Goal: Task Accomplishment & Management: Manage account settings

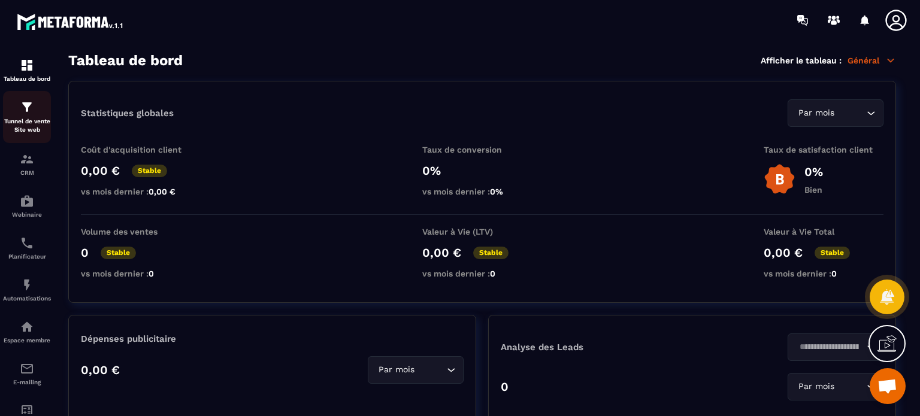
click at [34, 122] on p "Tunnel de vente Site web" at bounding box center [27, 125] width 48 height 17
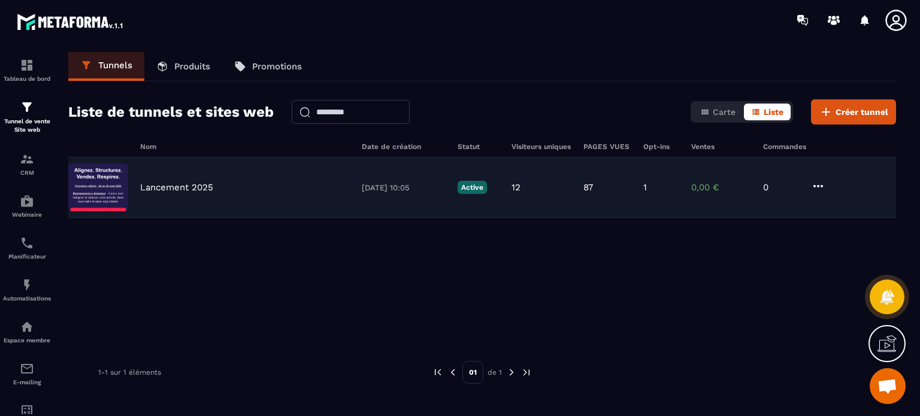
click at [185, 185] on p "Lancement 2025" at bounding box center [176, 187] width 73 height 11
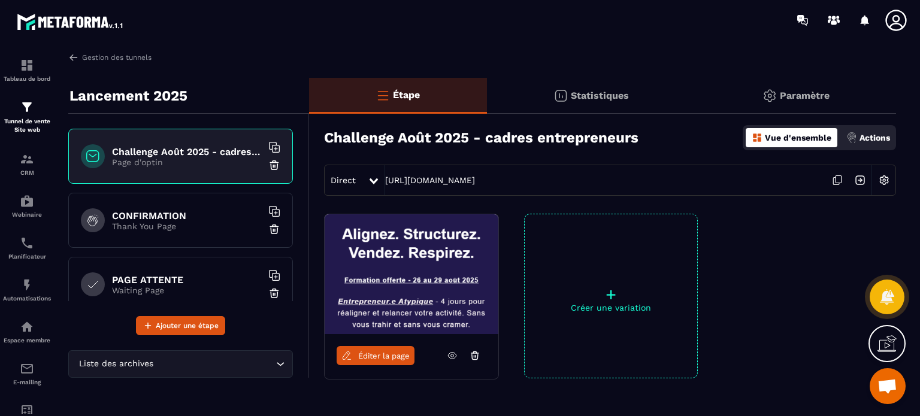
click at [818, 98] on p "Paramètre" at bounding box center [805, 95] width 50 height 11
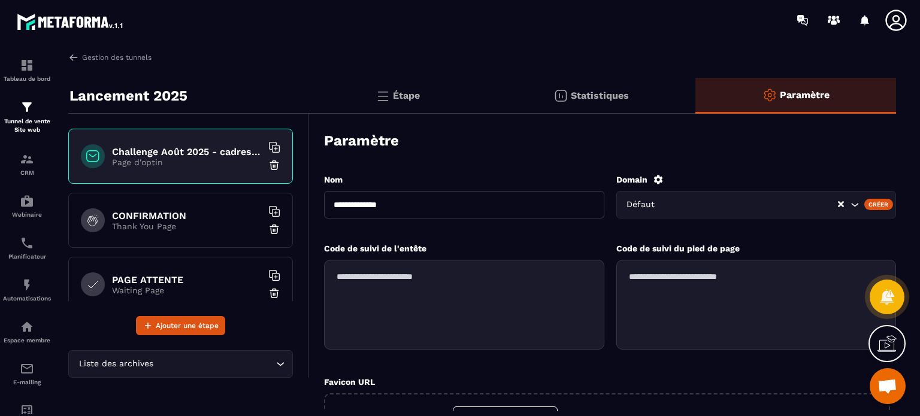
click at [657, 174] on icon at bounding box center [658, 179] width 11 height 11
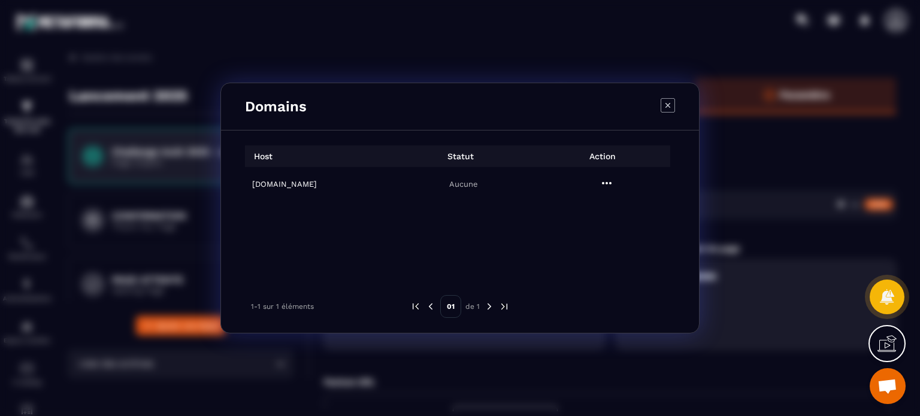
click at [607, 183] on icon "Modal window" at bounding box center [607, 183] width 10 height 2
click at [594, 241] on button "Supprimer" at bounding box center [608, 235] width 72 height 22
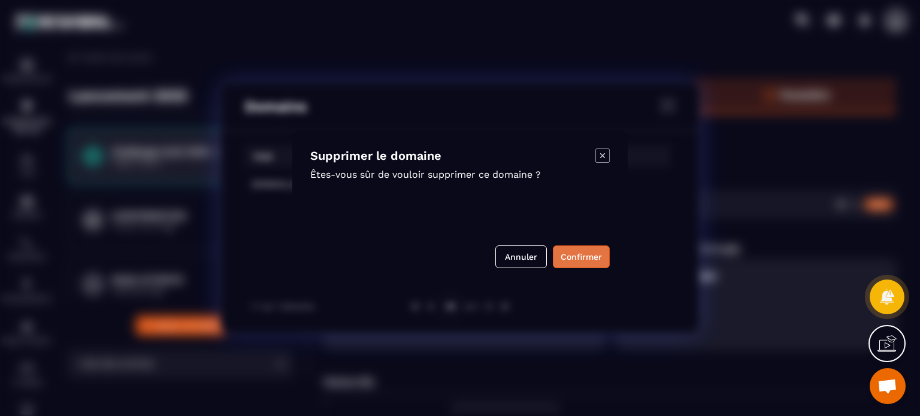
click at [571, 254] on button "Confirmer" at bounding box center [581, 257] width 57 height 23
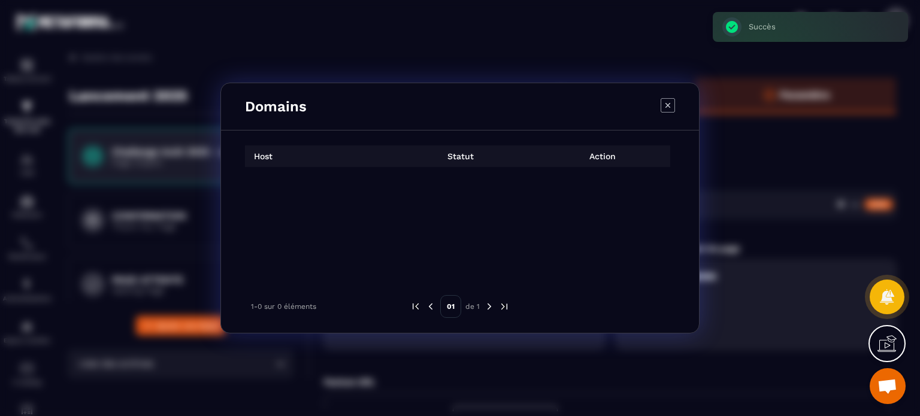
click at [667, 105] on icon "Modal window" at bounding box center [668, 105] width 14 height 14
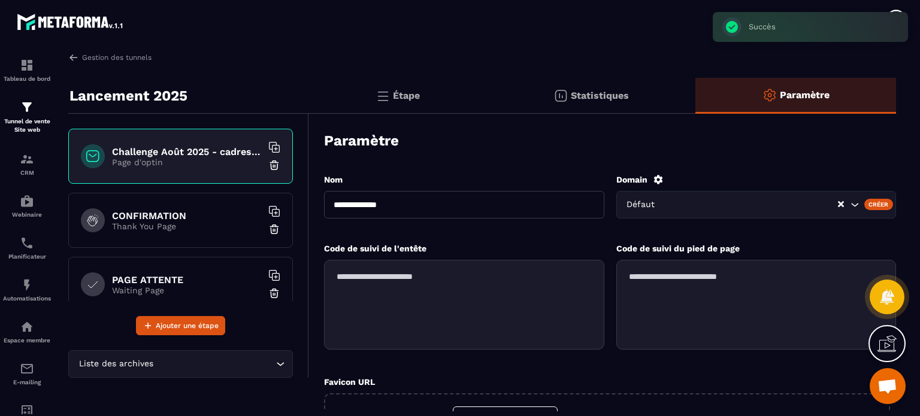
click at [884, 205] on div "Créer" at bounding box center [879, 204] width 29 height 11
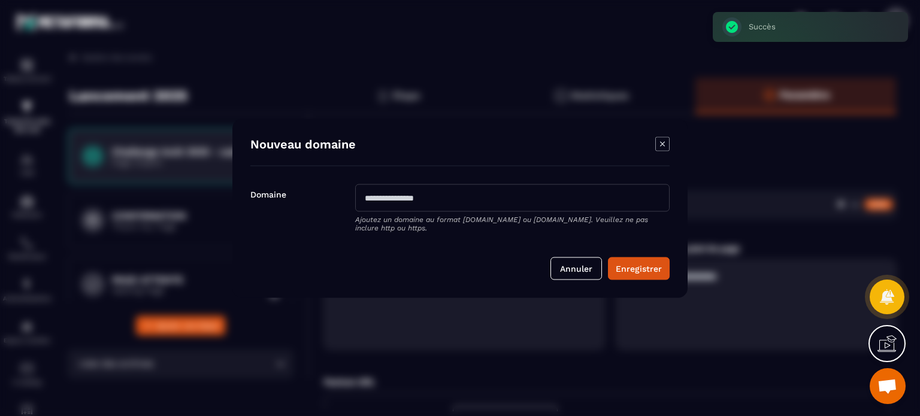
click at [407, 201] on input "Modal window" at bounding box center [512, 198] width 315 height 28
paste input "**********"
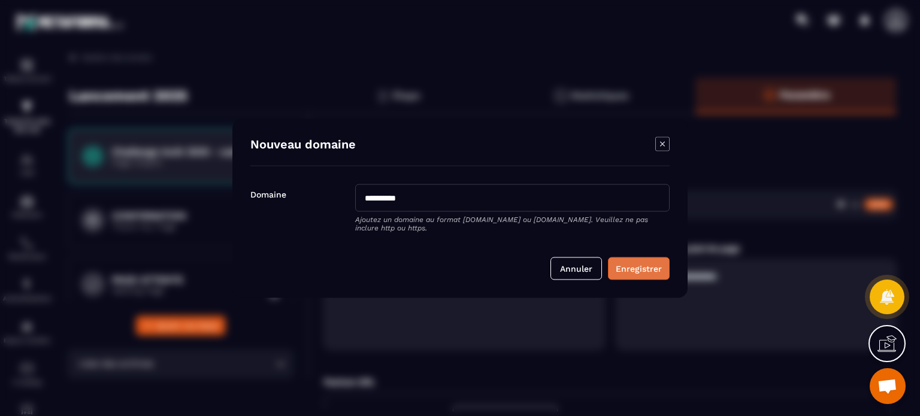
type input "**********"
click at [627, 268] on button "Enregistrer" at bounding box center [639, 268] width 62 height 23
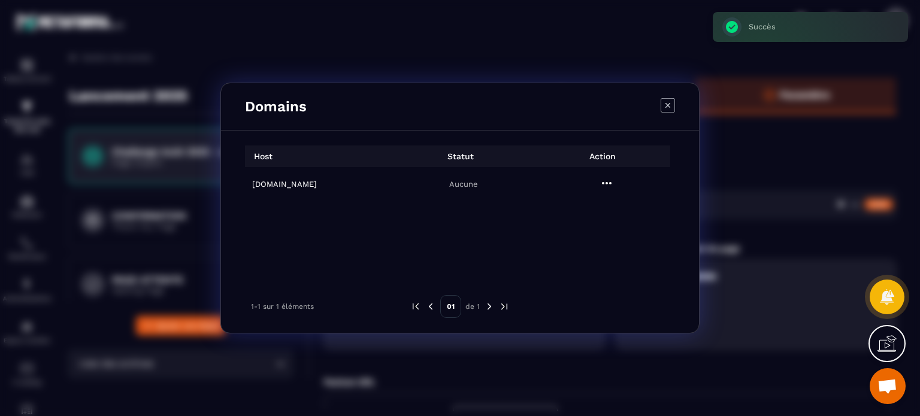
click at [273, 177] on td "[DOMAIN_NAME]" at bounding box center [316, 184] width 143 height 34
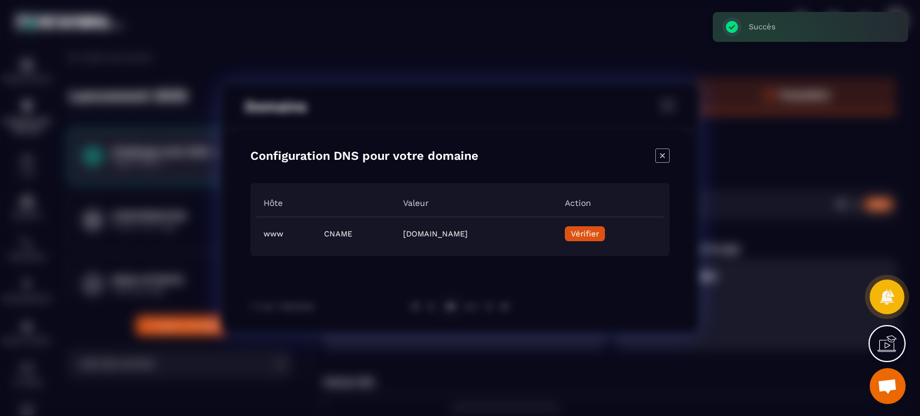
drag, startPoint x: 555, startPoint y: 231, endPoint x: 340, endPoint y: 227, distance: 215.2
click at [396, 227] on td "[DOMAIN_NAME]" at bounding box center [476, 234] width 161 height 34
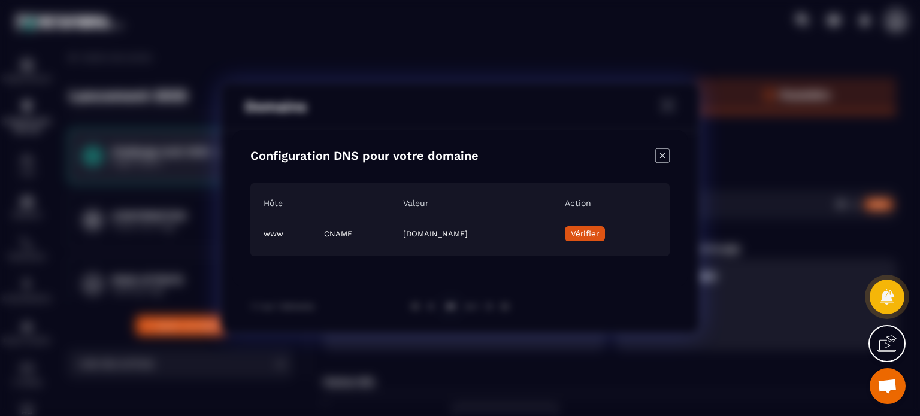
click at [659, 153] on icon "Close modal" at bounding box center [663, 156] width 14 height 14
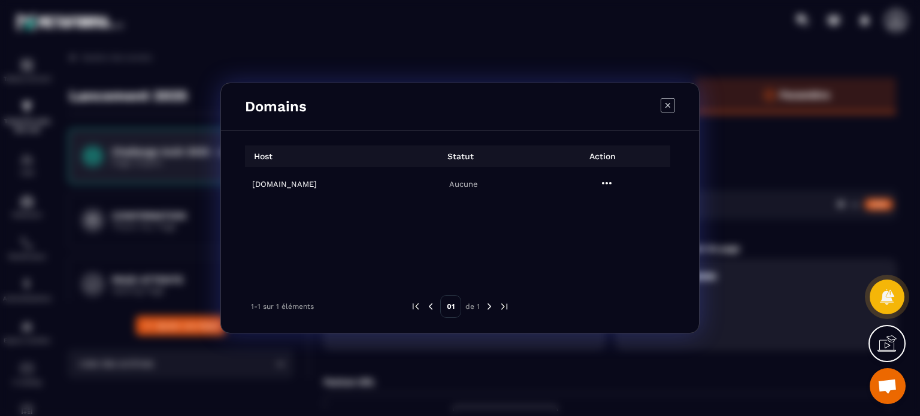
click at [669, 103] on icon "Modal window" at bounding box center [668, 105] width 14 height 14
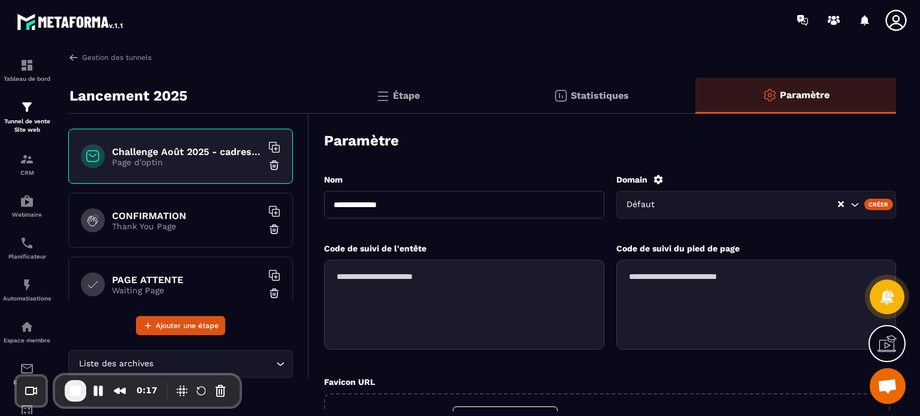
click at [400, 93] on p "Étape" at bounding box center [406, 95] width 27 height 11
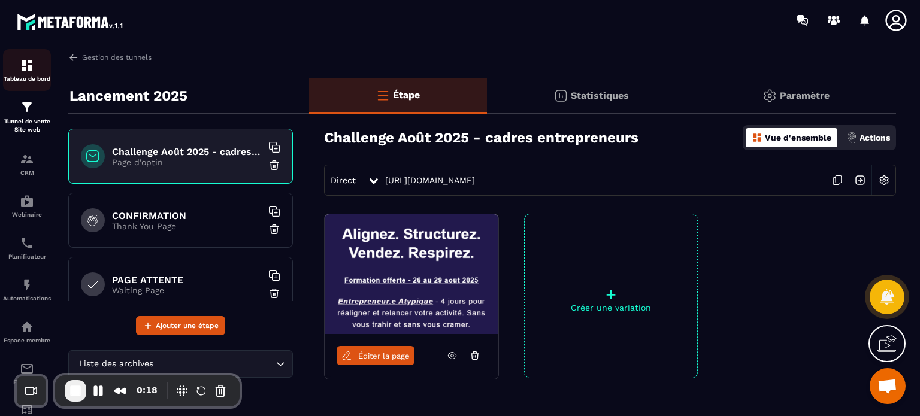
click at [25, 77] on p "Tableau de bord" at bounding box center [27, 78] width 48 height 7
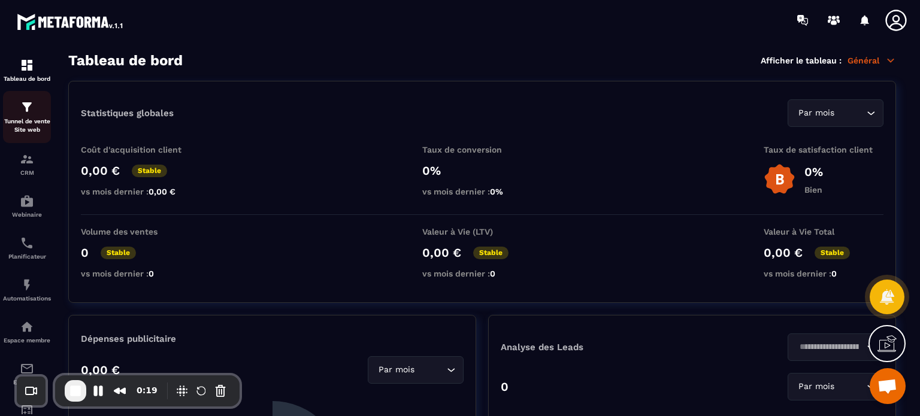
click at [25, 134] on p "Tunnel de vente Site web" at bounding box center [27, 125] width 48 height 17
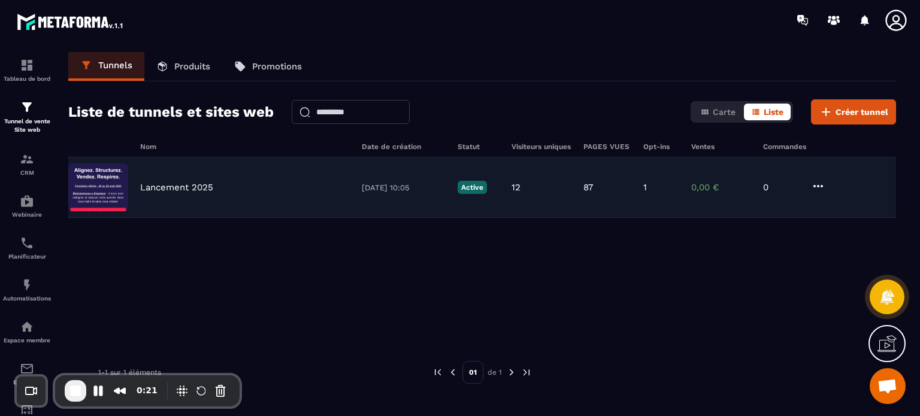
click at [121, 186] on img at bounding box center [98, 188] width 60 height 48
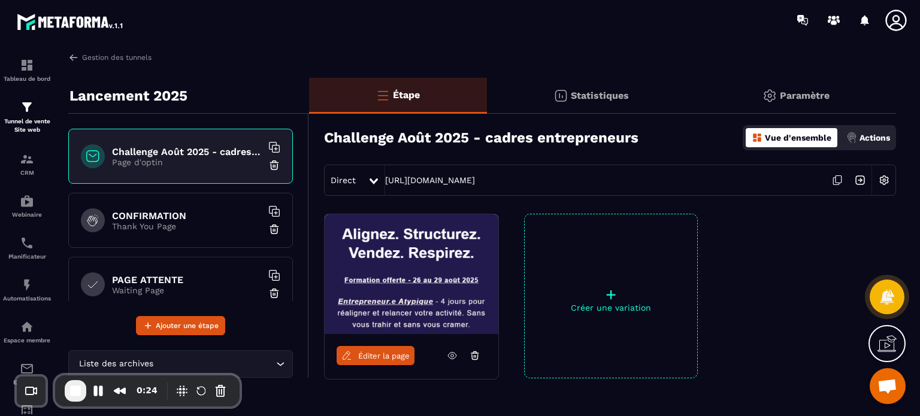
click at [783, 86] on div "Paramètre" at bounding box center [796, 96] width 201 height 36
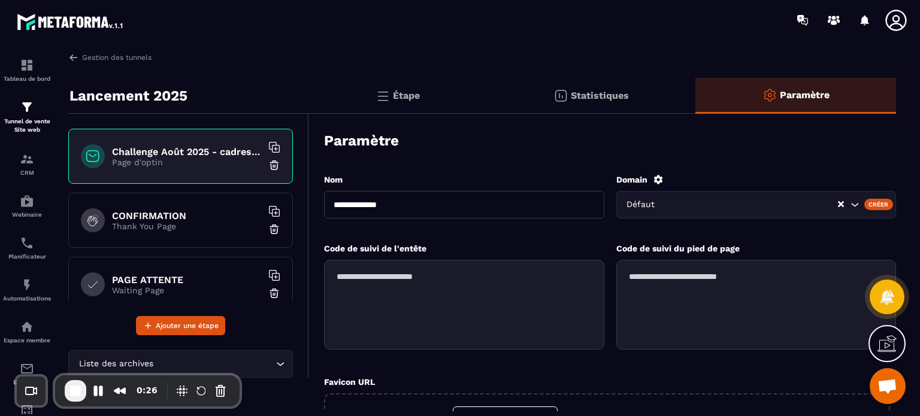
click at [883, 203] on div "Créer" at bounding box center [879, 204] width 29 height 11
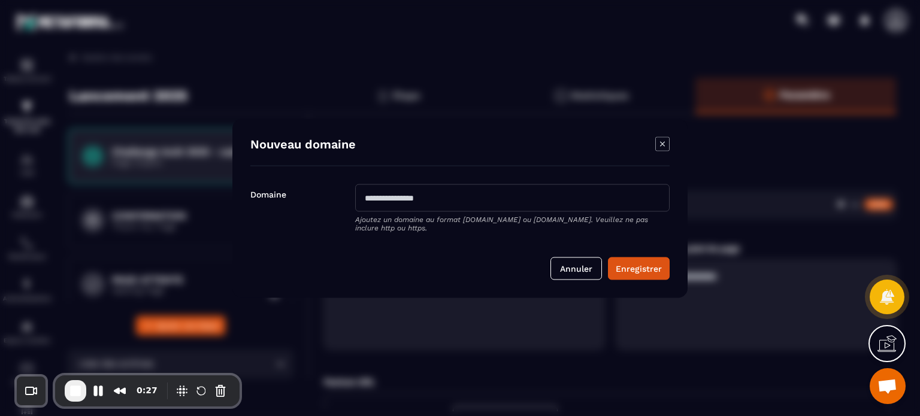
click at [446, 192] on input "Modal window" at bounding box center [512, 198] width 315 height 28
paste input "**********"
type input "**********"
click at [653, 275] on button "Enregistrer" at bounding box center [639, 268] width 62 height 23
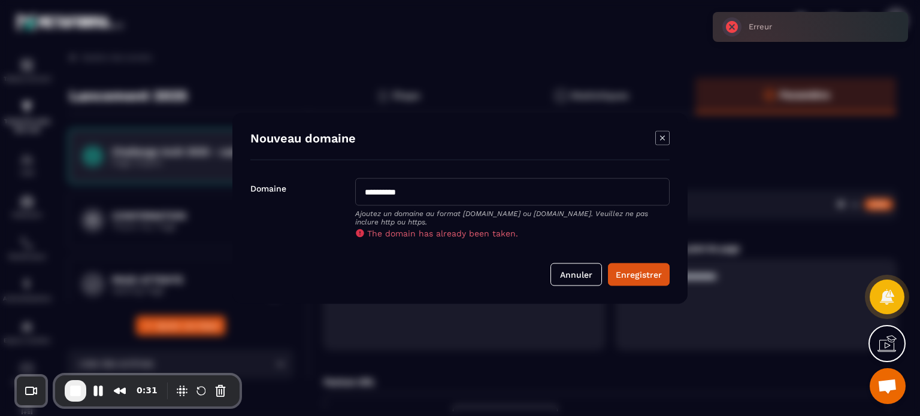
click at [667, 138] on icon "Modal window" at bounding box center [663, 138] width 14 height 14
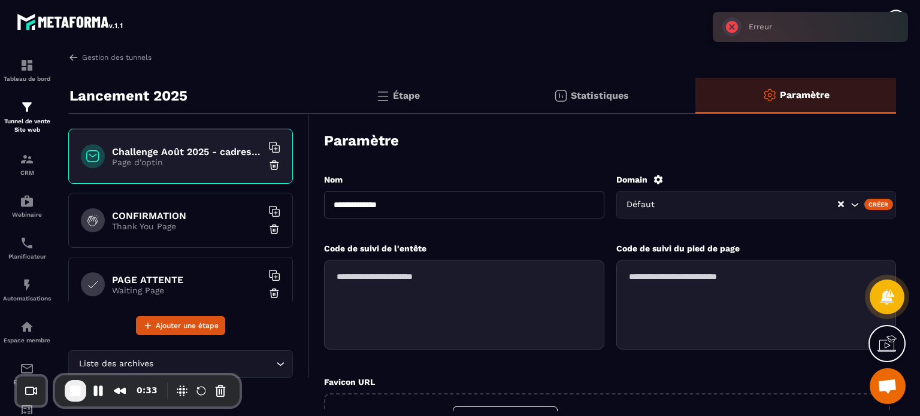
click at [654, 176] on icon at bounding box center [658, 179] width 11 height 11
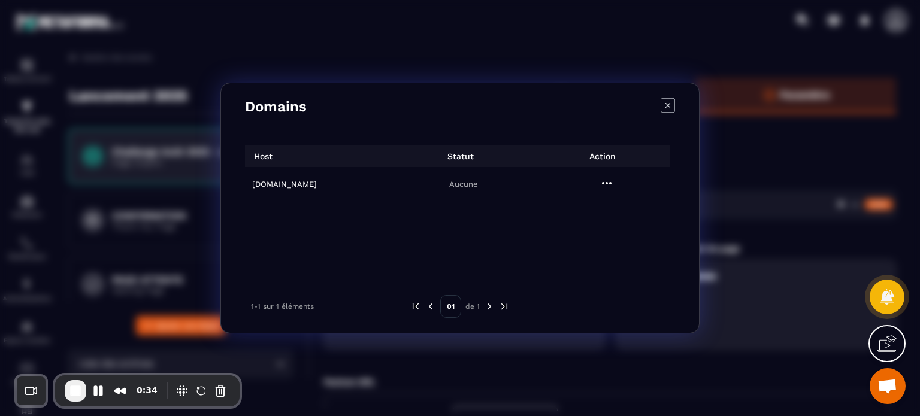
click at [271, 184] on h6 "[DOMAIN_NAME]" at bounding box center [320, 184] width 136 height 9
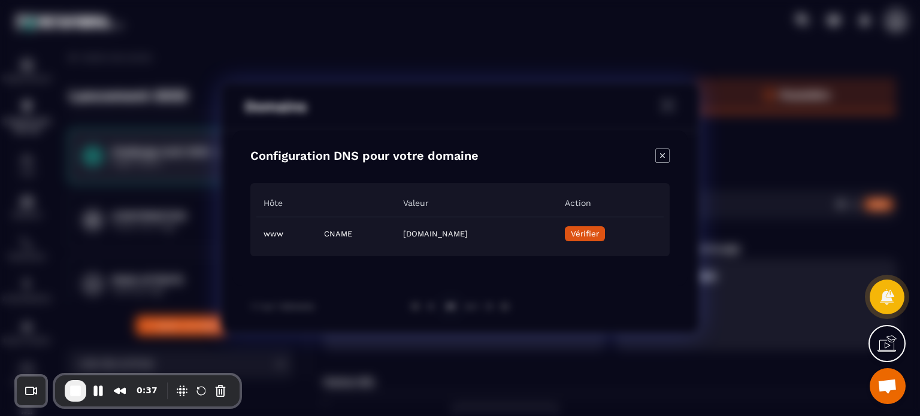
drag, startPoint x: 563, startPoint y: 232, endPoint x: 336, endPoint y: 229, distance: 227.1
click at [396, 229] on td "[DOMAIN_NAME]" at bounding box center [476, 234] width 161 height 34
copy td "[DOMAIN_NAME]"
drag, startPoint x: 283, startPoint y: 233, endPoint x: 252, endPoint y: 237, distance: 31.4
click at [252, 237] on div "Hôte Valeur Action www CNAME [DOMAIN_NAME] Vérifier" at bounding box center [459, 219] width 419 height 73
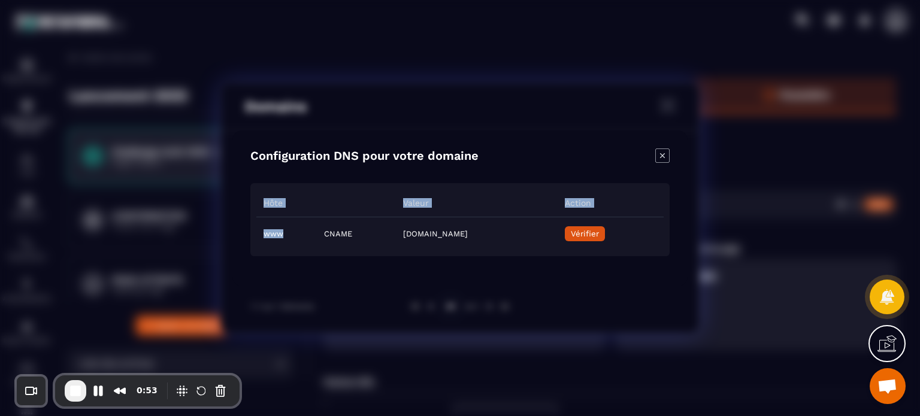
click at [273, 235] on td "www" at bounding box center [286, 234] width 61 height 34
drag, startPoint x: 264, startPoint y: 233, endPoint x: 284, endPoint y: 235, distance: 19.9
click at [284, 235] on td "www" at bounding box center [286, 234] width 61 height 34
copy td "www"
drag, startPoint x: 565, startPoint y: 235, endPoint x: 339, endPoint y: 234, distance: 225.9
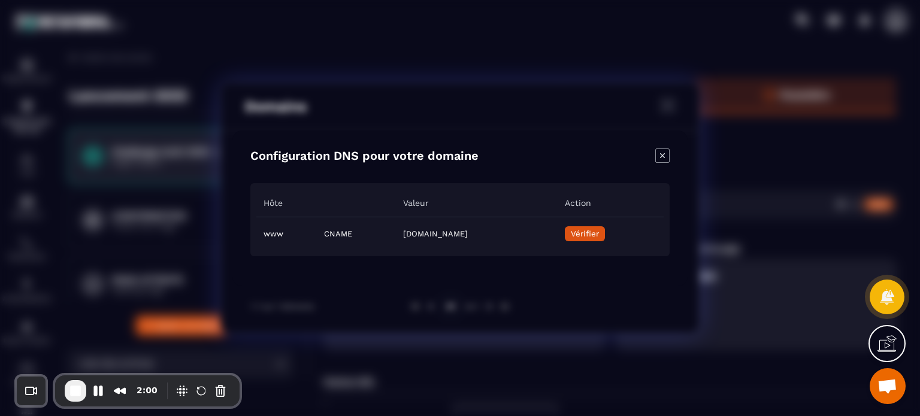
click at [396, 234] on td "[DOMAIN_NAME]" at bounding box center [476, 234] width 161 height 34
copy td "[DOMAIN_NAME]"
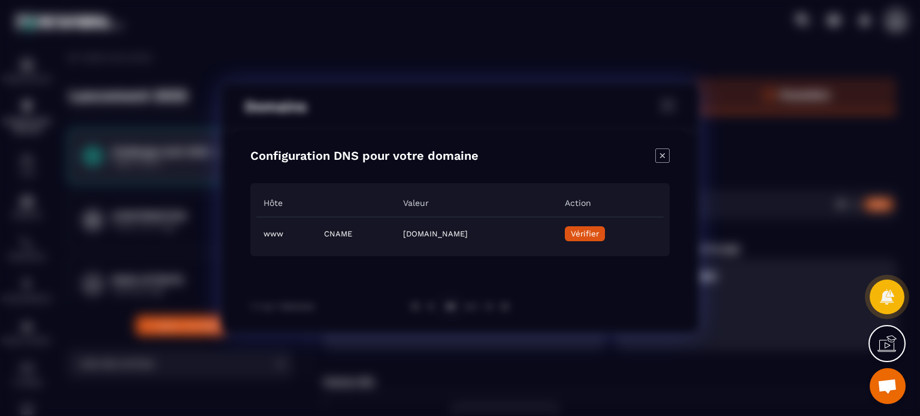
click at [599, 230] on span "Vérifier" at bounding box center [585, 233] width 28 height 9
click at [662, 155] on icon "Close modal" at bounding box center [662, 155] width 5 height 5
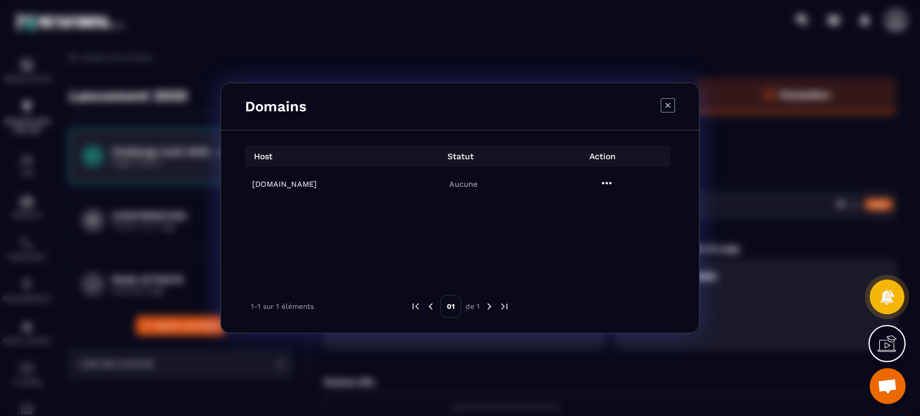
click at [606, 188] on icon "Modal window" at bounding box center [607, 183] width 14 height 14
click at [597, 228] on span "Supprimer" at bounding box center [615, 234] width 39 height 12
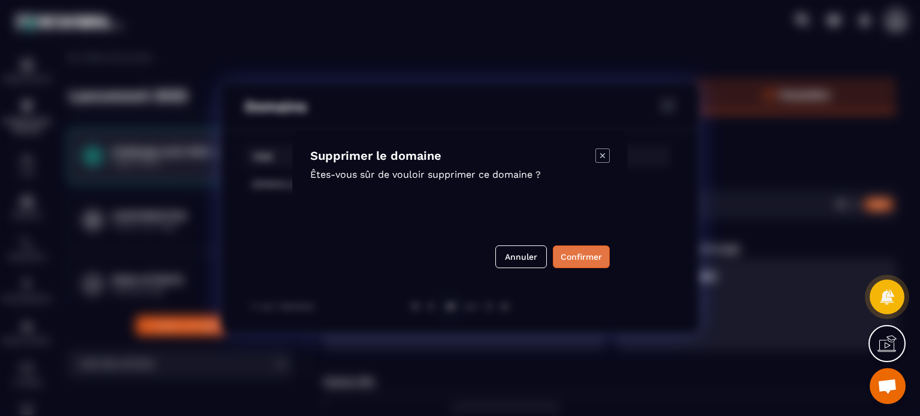
click at [599, 250] on button "Confirmer" at bounding box center [581, 257] width 57 height 23
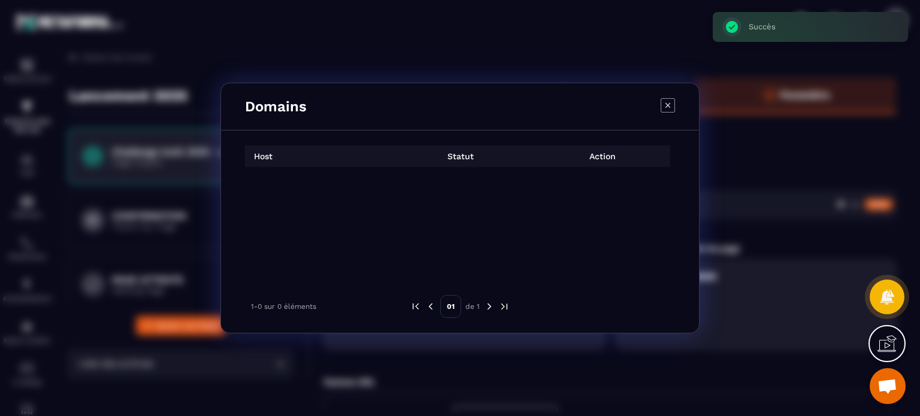
click at [665, 110] on icon "Modal window" at bounding box center [668, 105] width 14 height 14
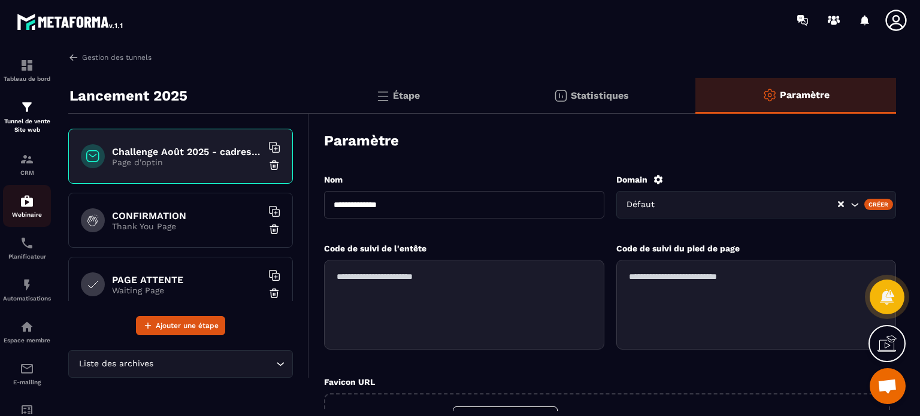
click at [27, 227] on link "Webinaire" at bounding box center [27, 206] width 48 height 42
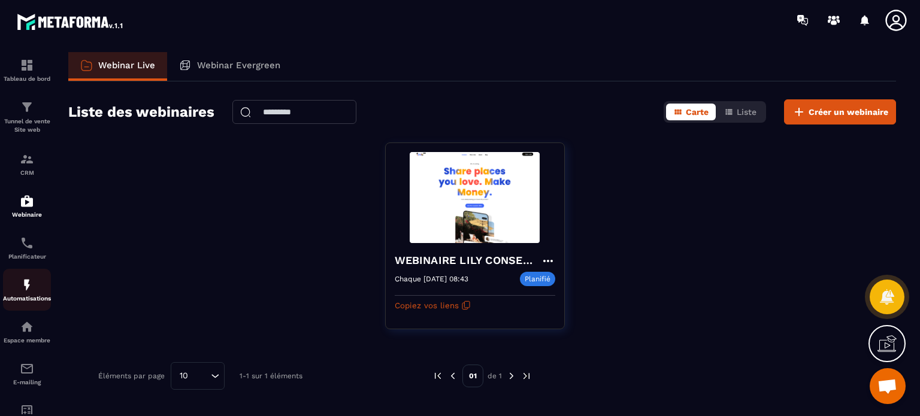
click at [24, 301] on p "Automatisations" at bounding box center [27, 298] width 48 height 7
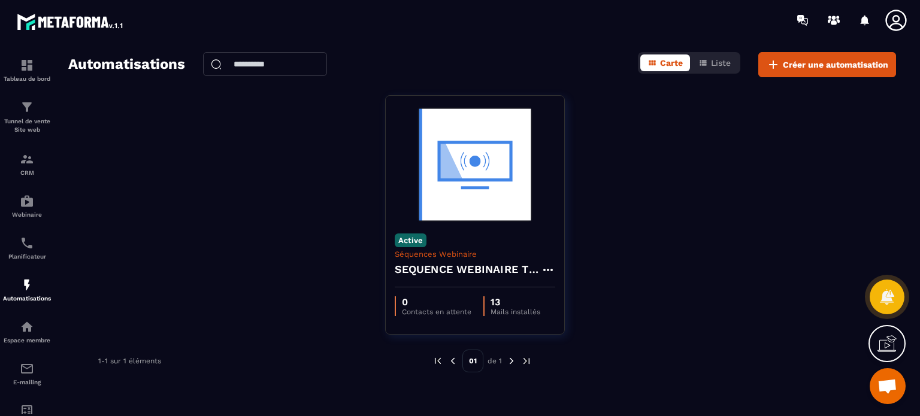
click at [904, 12] on icon at bounding box center [896, 20] width 24 height 24
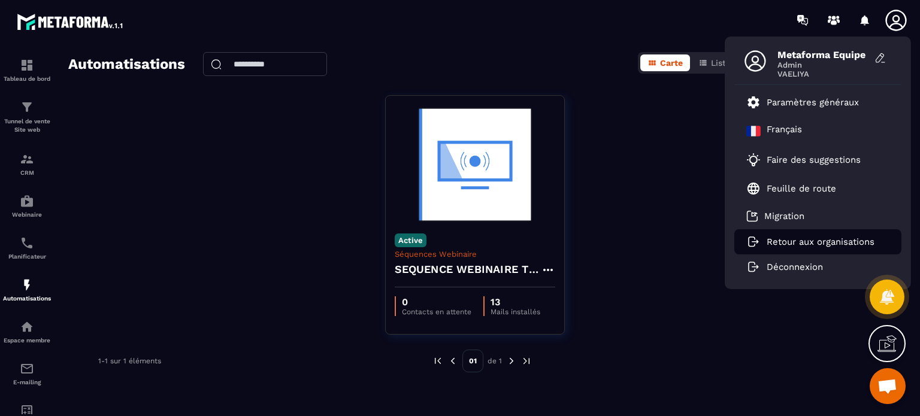
click at [770, 244] on p "Retour aux organisations" at bounding box center [821, 242] width 108 height 11
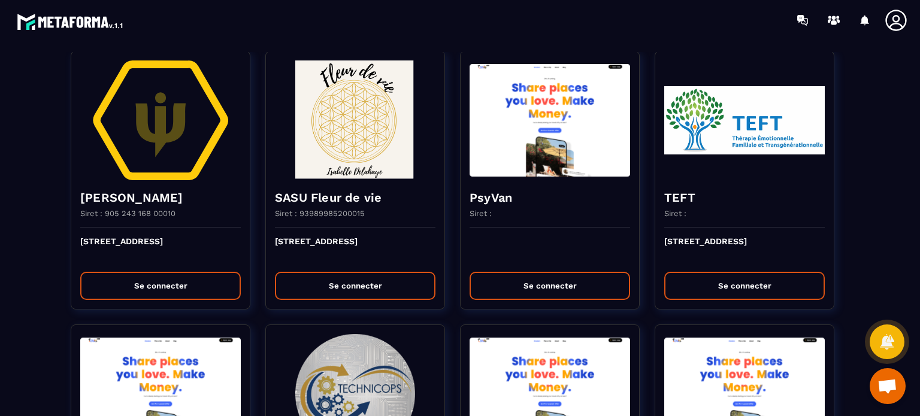
scroll to position [2229, 0]
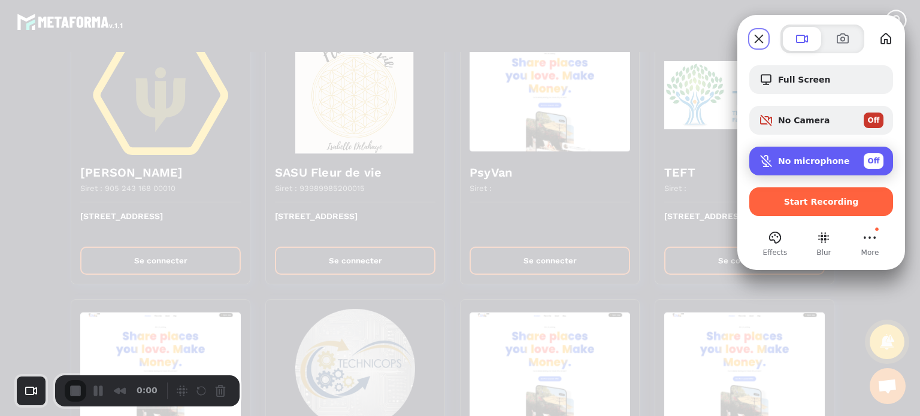
click at [804, 167] on div "No microphone Off" at bounding box center [830, 161] width 105 height 16
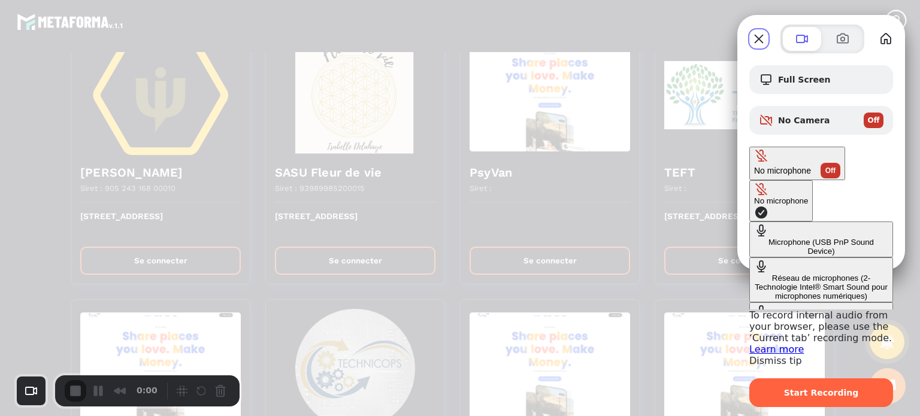
click at [750, 222] on Device\) "Microphone (USB PnP Sound Device)" at bounding box center [822, 240] width 144 height 36
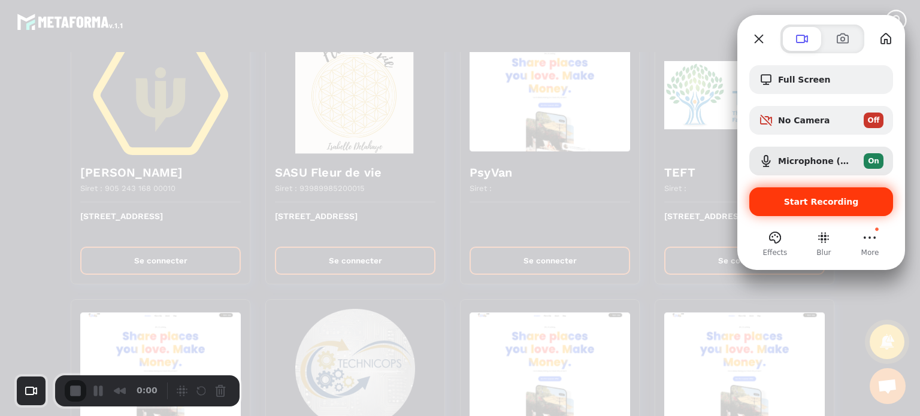
click at [797, 207] on div "Start Recording" at bounding box center [822, 202] width 144 height 29
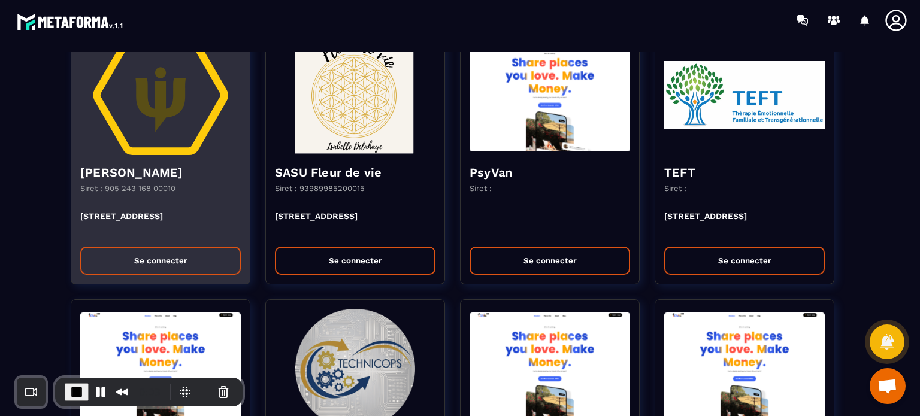
click at [155, 184] on p "Siret : 905 243 168 00010" at bounding box center [127, 188] width 95 height 9
